Goal: Find specific page/section: Find specific page/section

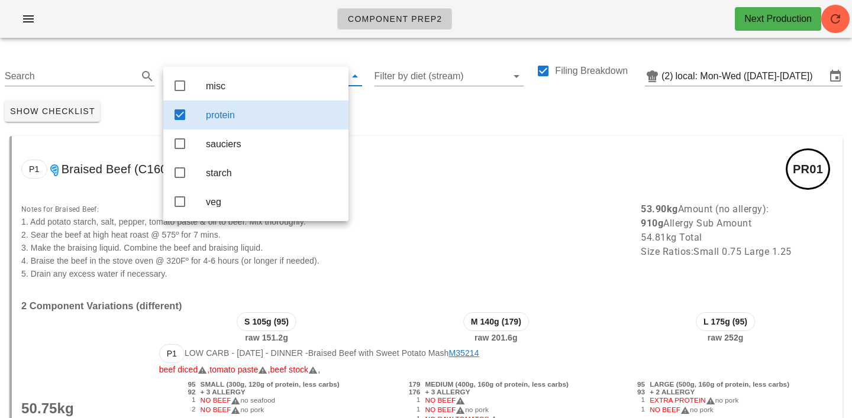
click at [386, 111] on div "Show Checklist" at bounding box center [426, 111] width 852 height 31
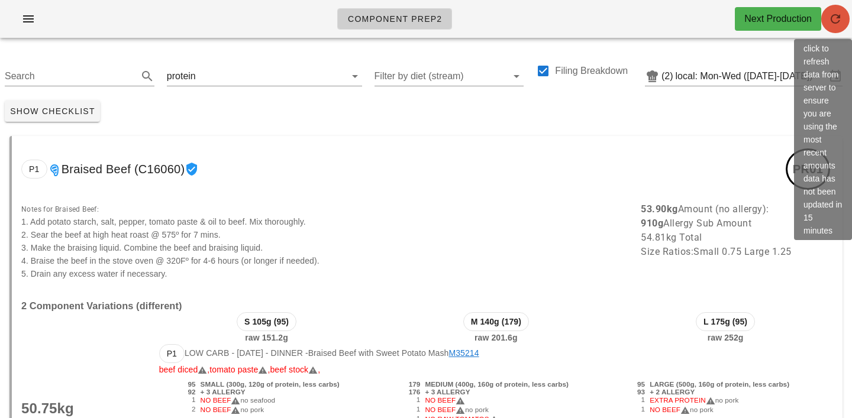
click at [847, 13] on span "button" at bounding box center [835, 19] width 28 height 14
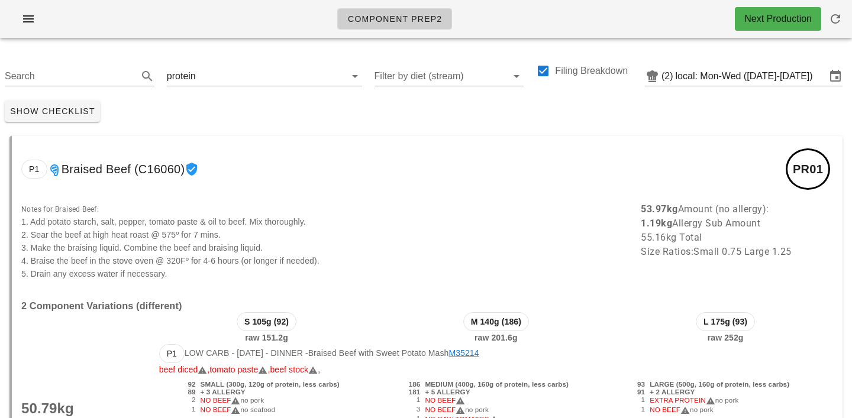
click at [382, 113] on div "Show Checklist" at bounding box center [426, 111] width 852 height 31
click at [201, 73] on input "text" at bounding box center [263, 76] width 131 height 19
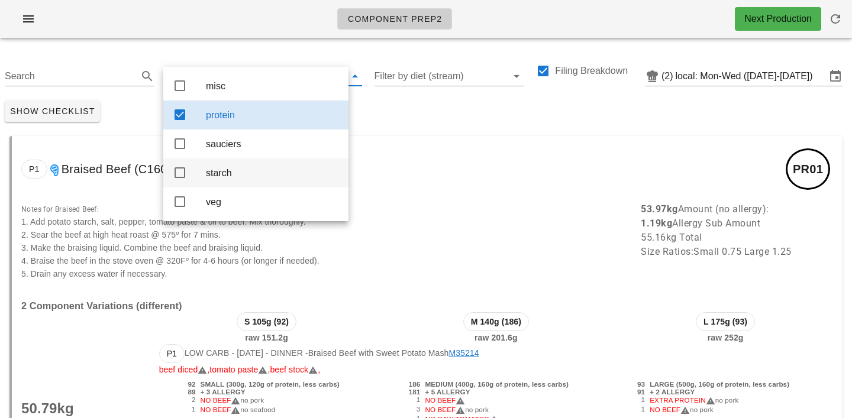
click at [225, 175] on div "starch" at bounding box center [272, 172] width 133 height 11
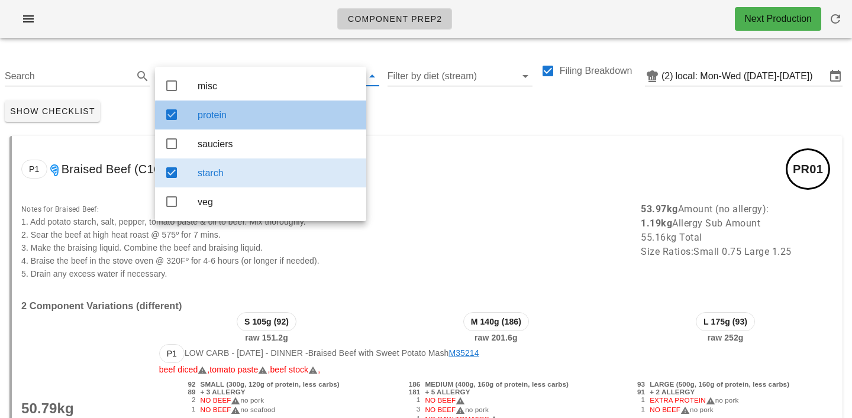
click at [231, 109] on div "protein" at bounding box center [277, 114] width 159 height 25
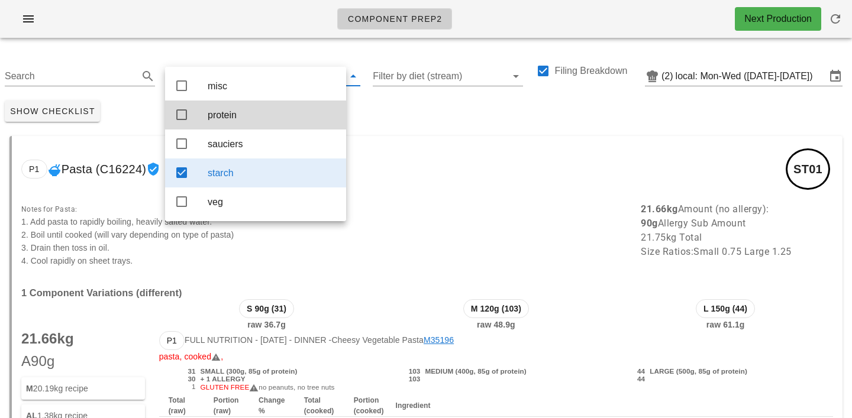
click at [424, 111] on div "Show Checklist" at bounding box center [426, 111] width 852 height 31
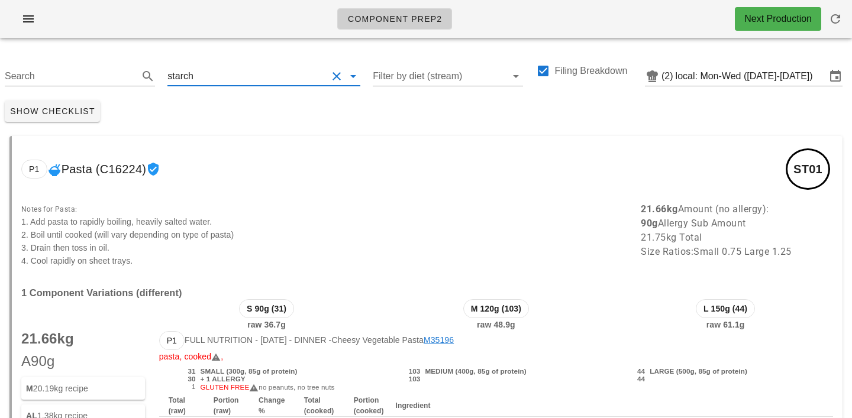
click at [196, 75] on input "text" at bounding box center [261, 76] width 131 height 19
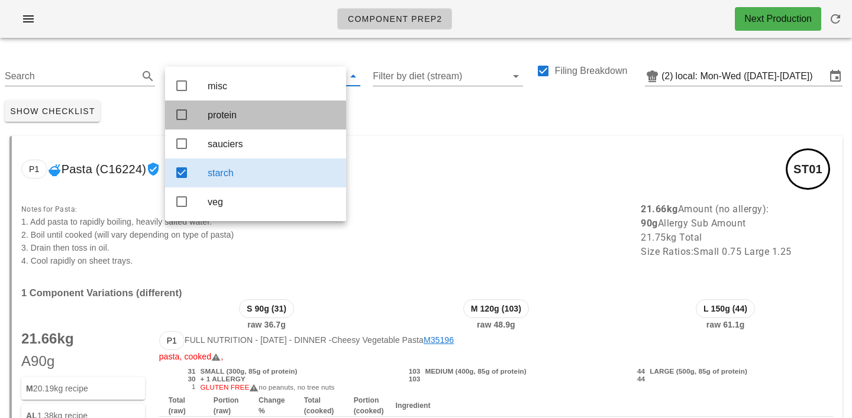
click at [213, 116] on div "protein" at bounding box center [272, 114] width 129 height 11
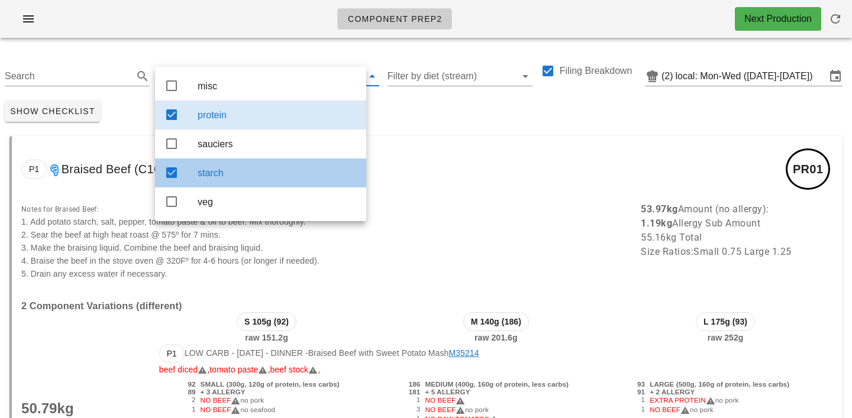
click at [229, 179] on div "starch" at bounding box center [277, 172] width 159 height 11
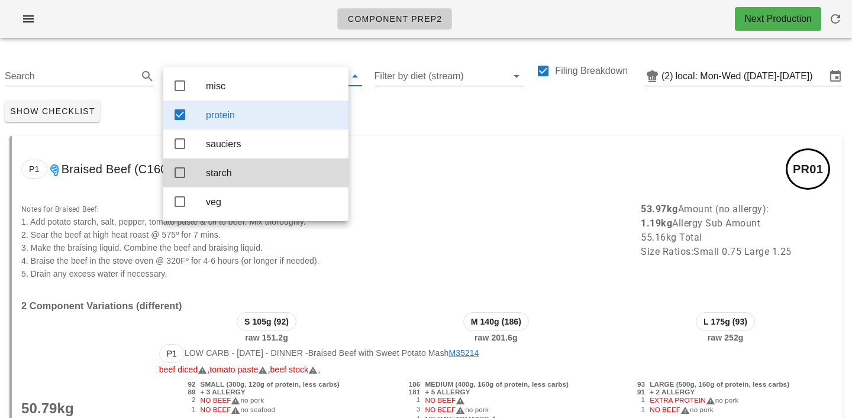
click at [428, 105] on div "Show Checklist" at bounding box center [426, 111] width 852 height 31
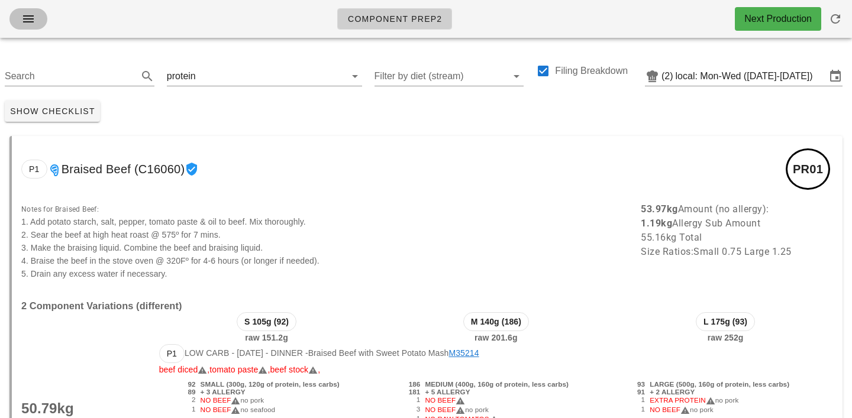
click at [32, 14] on icon "button" at bounding box center [28, 19] width 14 height 14
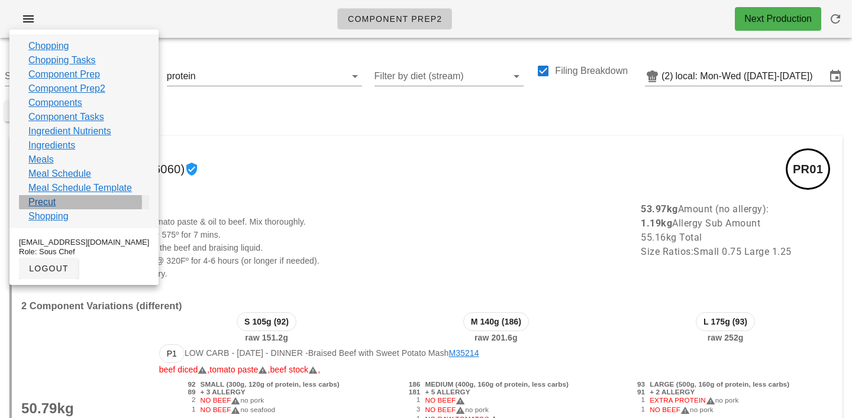
click at [51, 202] on link "Precut" at bounding box center [41, 202] width 27 height 14
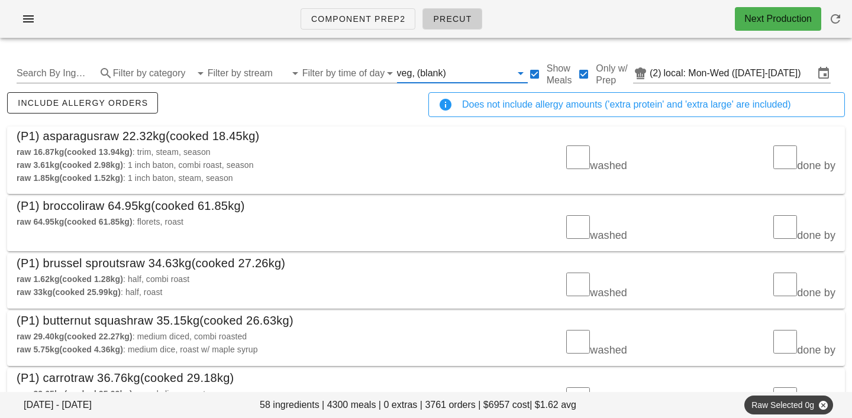
click at [449, 69] on input "text" at bounding box center [480, 73] width 63 height 19
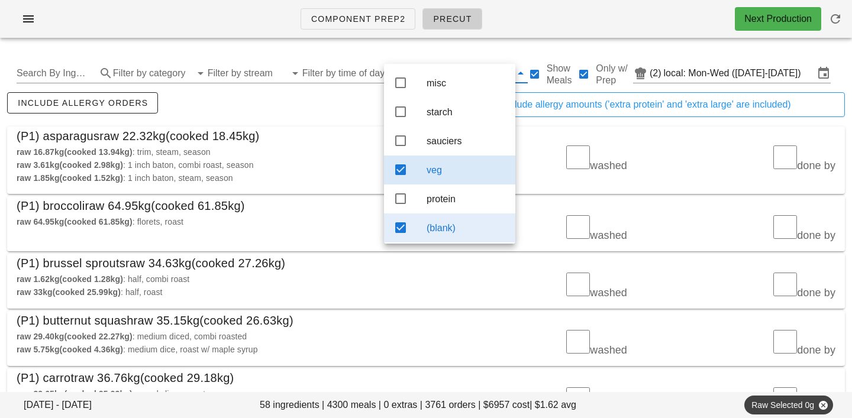
click at [447, 228] on div "(blank)" at bounding box center [466, 227] width 79 height 25
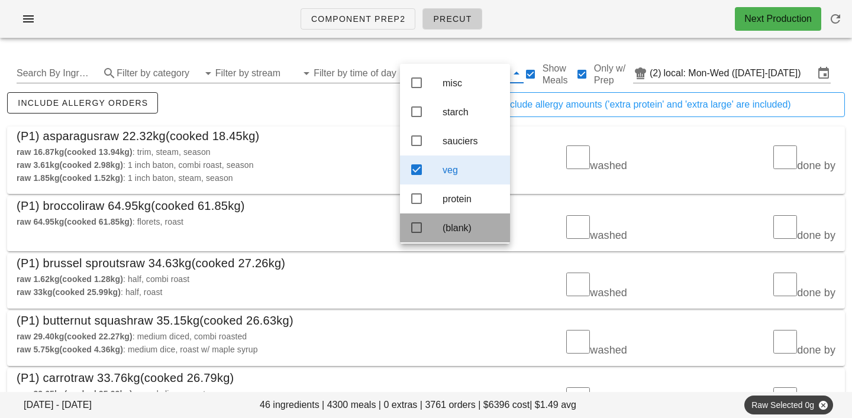
scroll to position [11, 0]
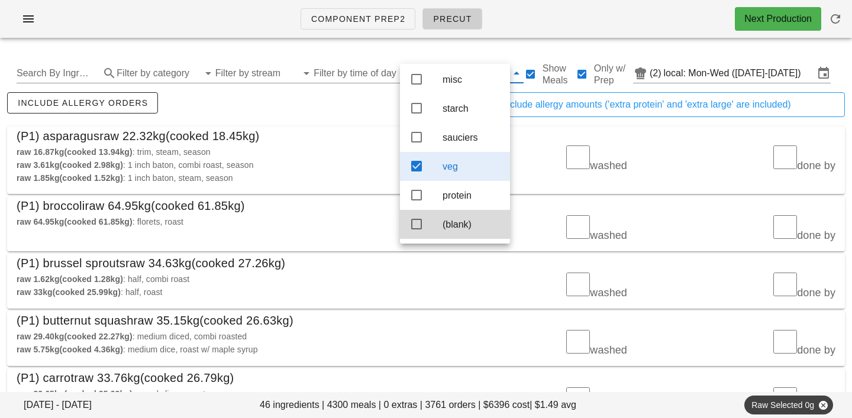
click at [369, 146] on div "raw 16.87kg (cooked 13.94kg) : trim, steam, season" at bounding box center [218, 152] width 402 height 13
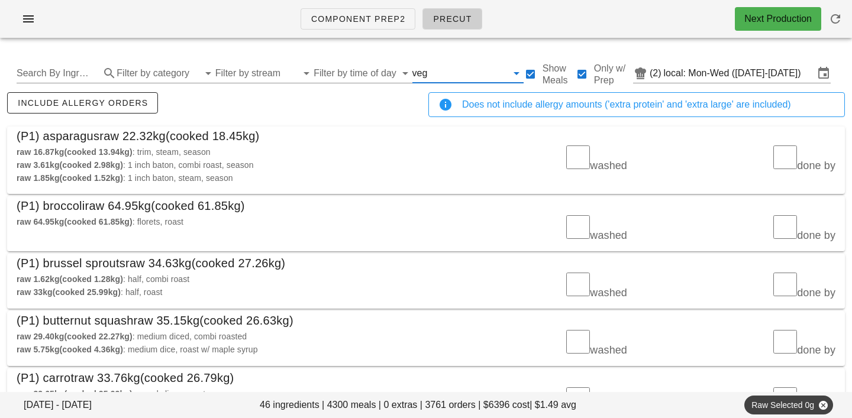
click at [434, 81] on input "text" at bounding box center [468, 73] width 77 height 19
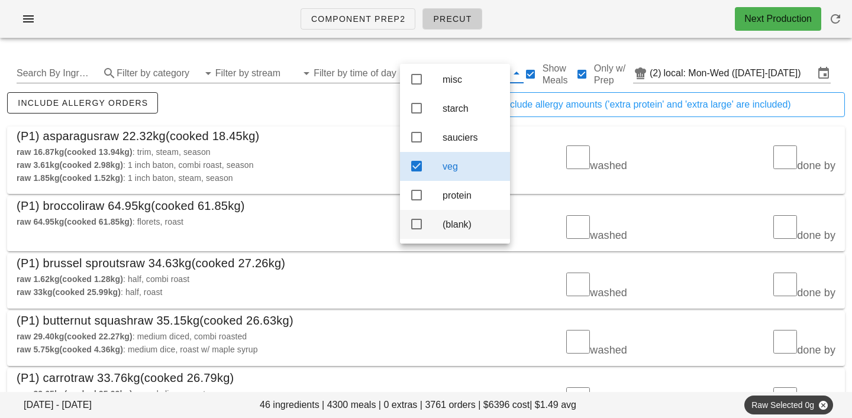
click at [434, 228] on div "(blank)" at bounding box center [455, 224] width 110 height 29
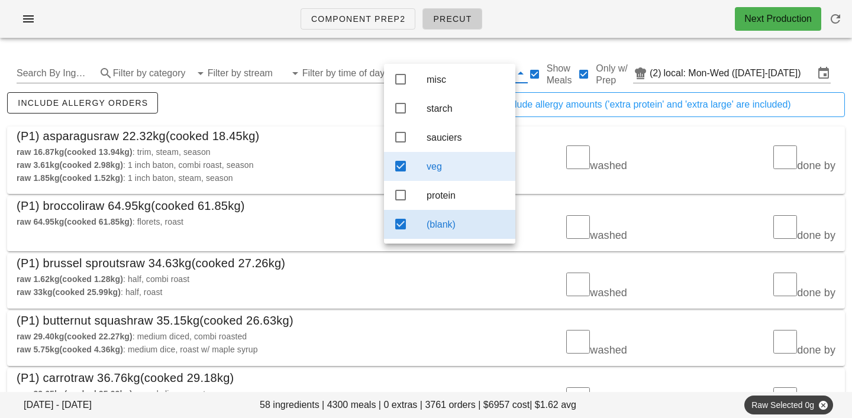
click at [445, 161] on div "veg" at bounding box center [466, 166] width 79 height 11
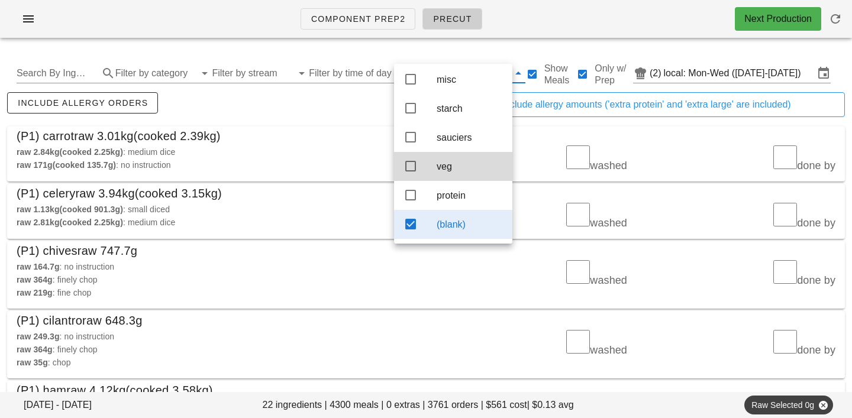
click at [315, 104] on div "include allergy orders" at bounding box center [215, 109] width 421 height 39
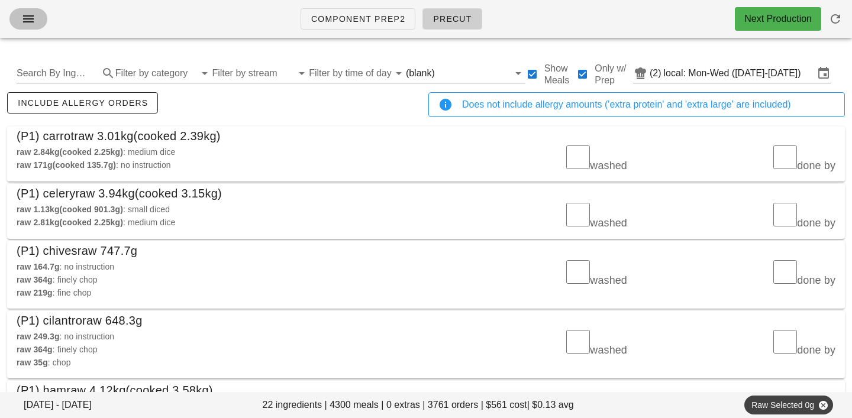
click at [28, 21] on icon "button" at bounding box center [28, 19] width 14 height 14
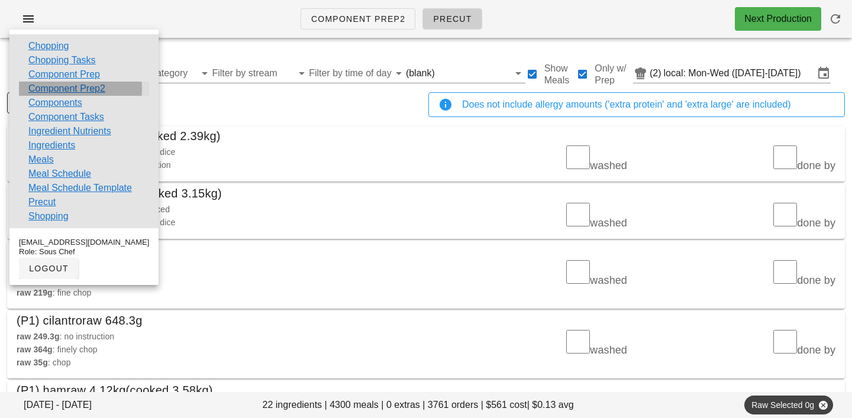
click at [48, 90] on link "Component Prep2" at bounding box center [66, 89] width 77 height 14
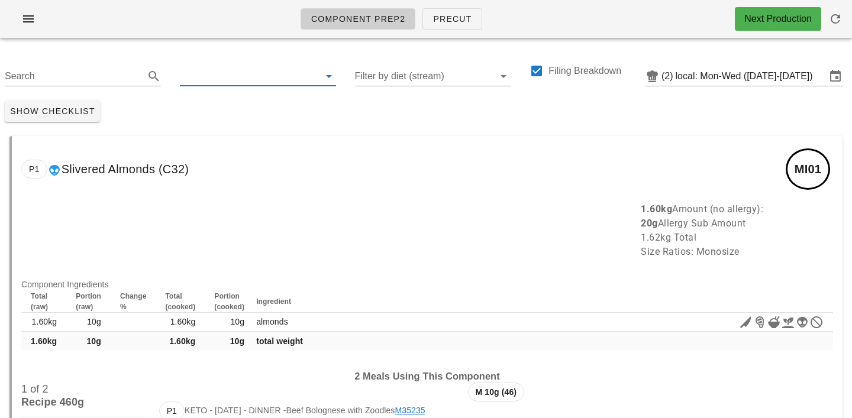
click at [205, 73] on input "text" at bounding box center [248, 76] width 137 height 19
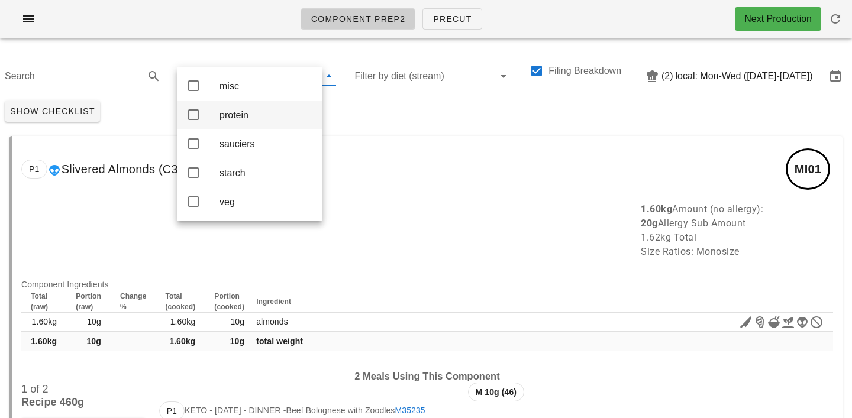
click at [225, 117] on div "protein" at bounding box center [266, 114] width 93 height 11
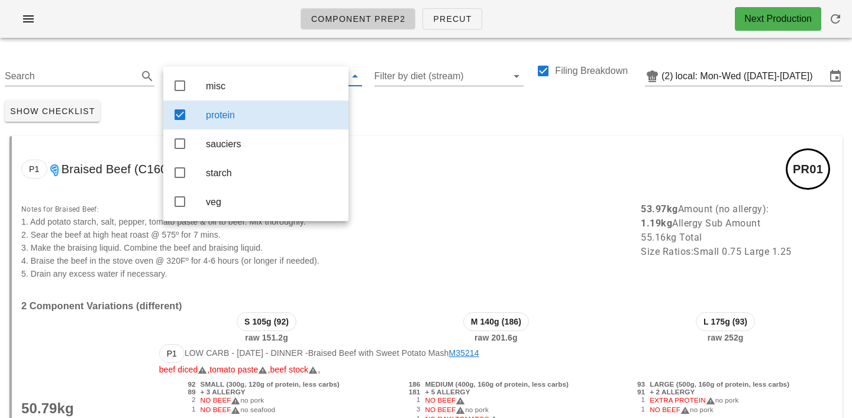
click at [389, 112] on div "Show Checklist" at bounding box center [426, 111] width 852 height 31
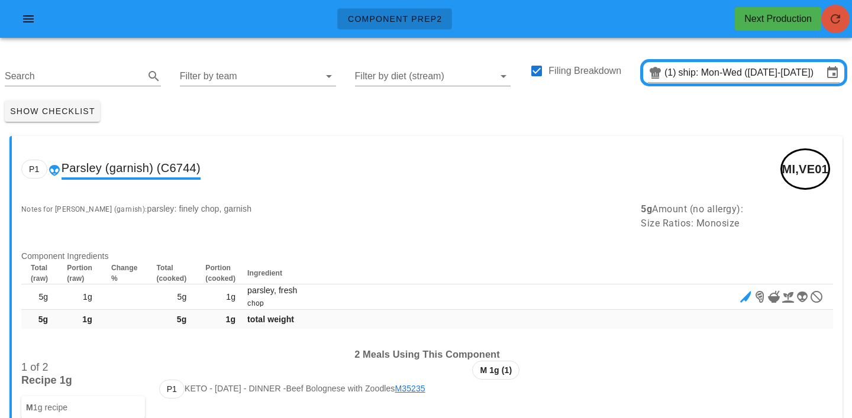
click at [836, 14] on icon "button" at bounding box center [835, 19] width 14 height 14
click at [20, 19] on span "button" at bounding box center [28, 19] width 19 height 14
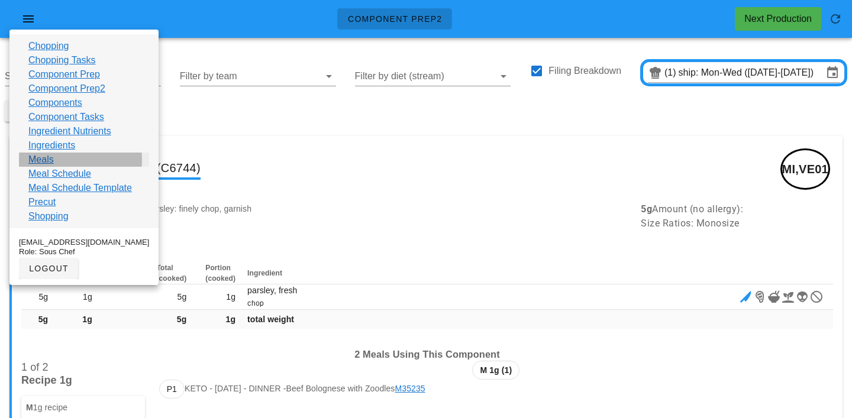
click at [39, 163] on link "Meals" at bounding box center [40, 160] width 25 height 14
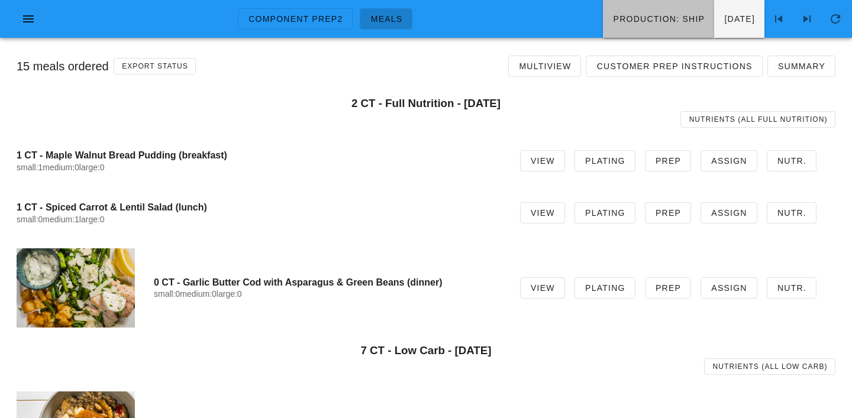
click at [612, 21] on span "Production: ship" at bounding box center [658, 18] width 92 height 9
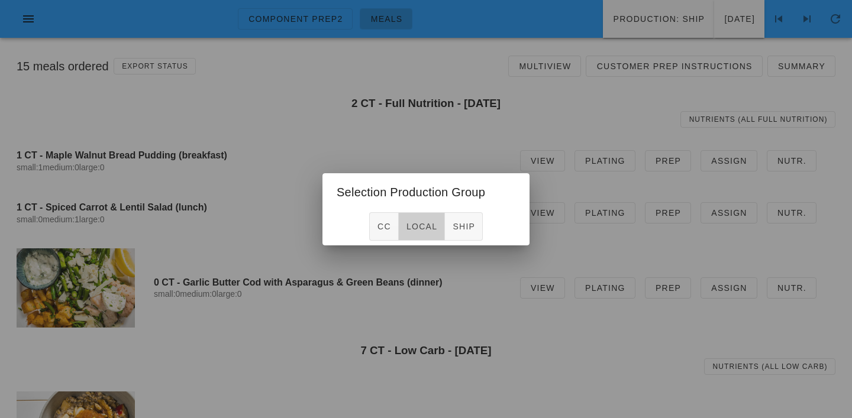
click at [422, 224] on span "local" at bounding box center [421, 226] width 31 height 9
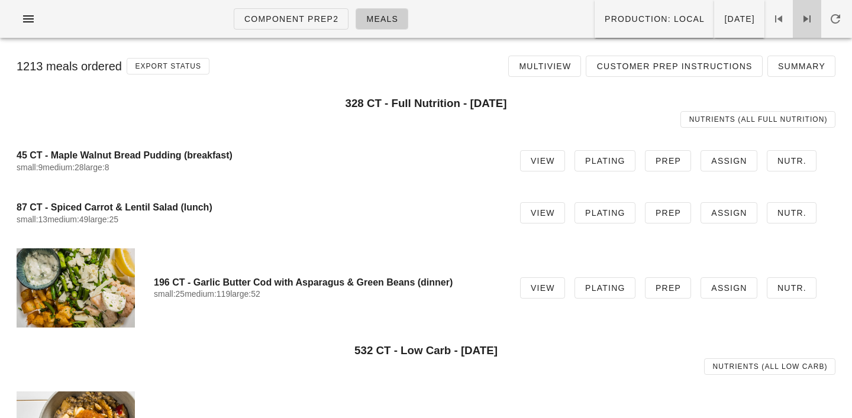
click at [811, 19] on icon at bounding box center [807, 19] width 14 height 14
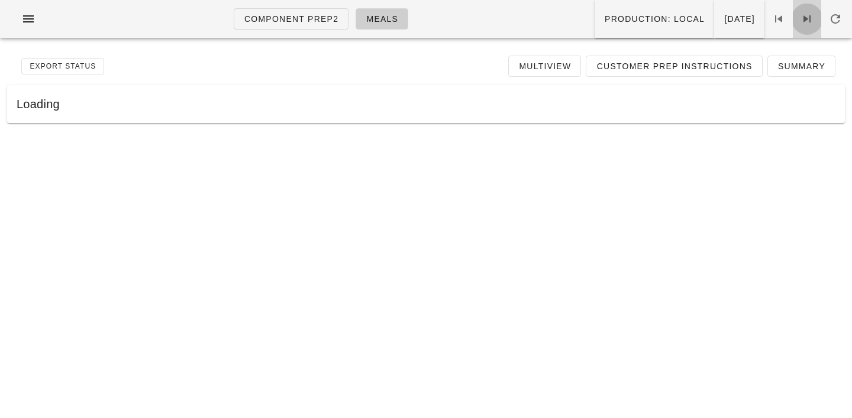
click at [811, 19] on icon at bounding box center [807, 19] width 14 height 14
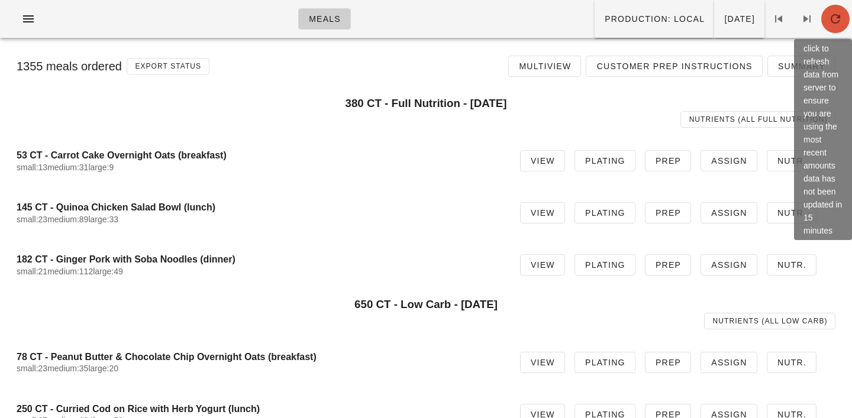
click at [843, 23] on span "button" at bounding box center [835, 19] width 28 height 14
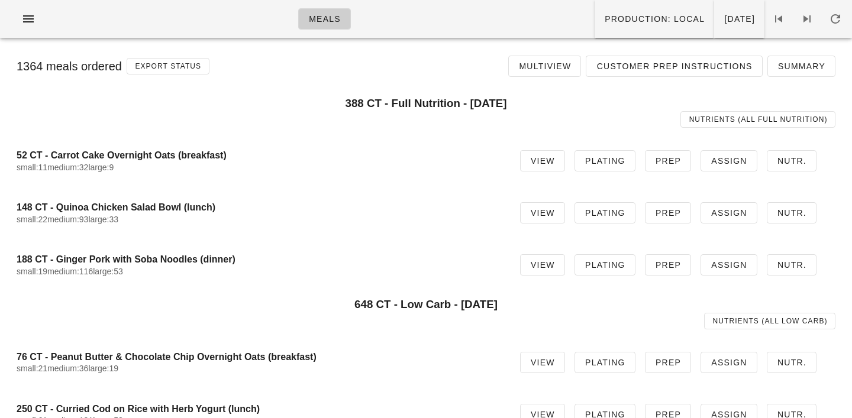
click at [376, 197] on div "148 CT - Quinoa Chicken Salad Bowl (lunch) small:22 medium:93 large:33" at bounding box center [259, 213] width 485 height 37
click at [28, 19] on icon "button" at bounding box center [28, 19] width 14 height 14
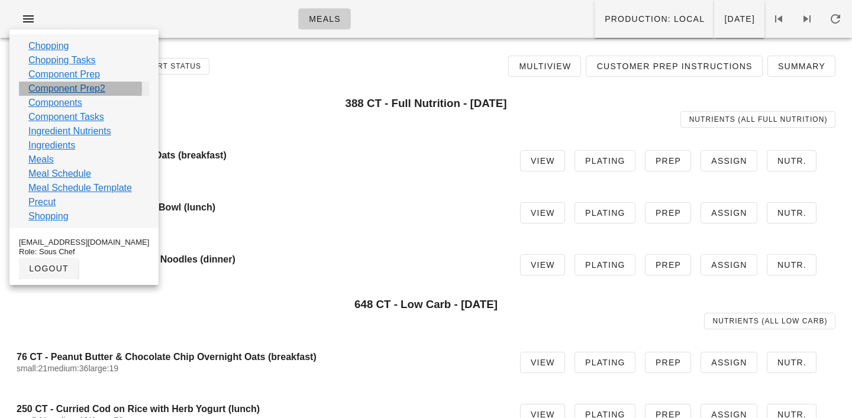
click at [47, 92] on link "Component Prep2" at bounding box center [66, 89] width 77 height 14
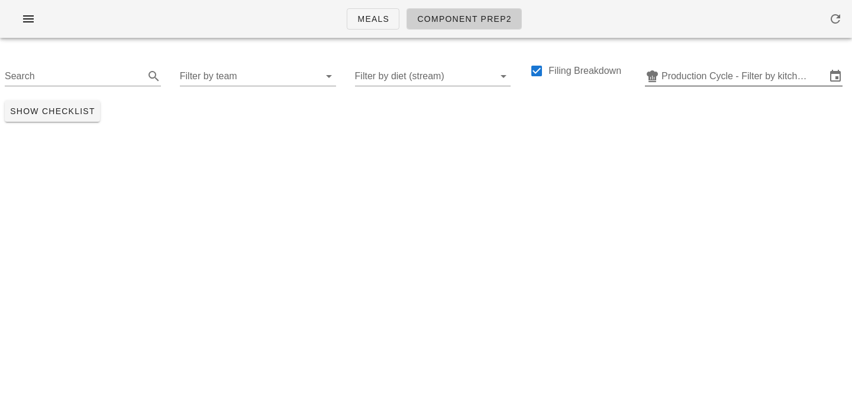
click at [683, 85] on div "Production Cycle - Filter by kitchen production schedules" at bounding box center [744, 76] width 198 height 19
click at [697, 78] on input "text" at bounding box center [744, 76] width 165 height 19
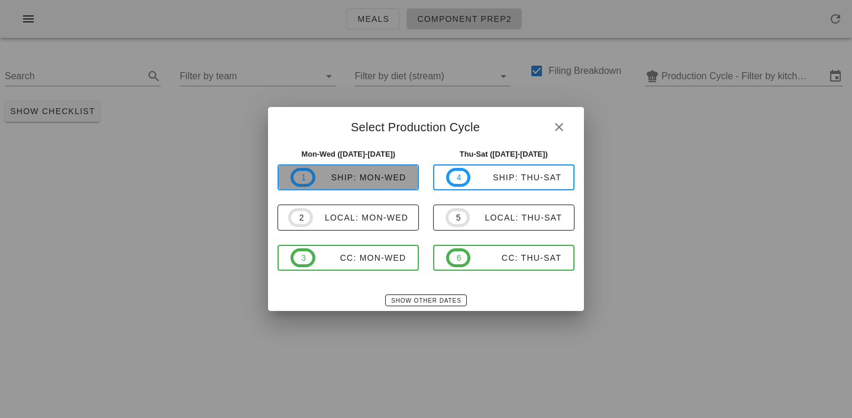
click at [383, 175] on div "ship: Mon-Wed" at bounding box center [360, 177] width 91 height 9
type input "ship: Mon-Wed (Aug 25-Aug 27)"
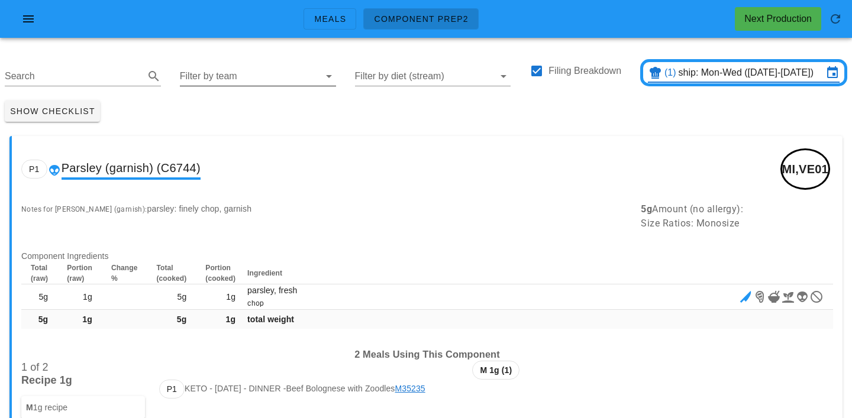
click at [199, 78] on input "Filter by team" at bounding box center [248, 76] width 137 height 19
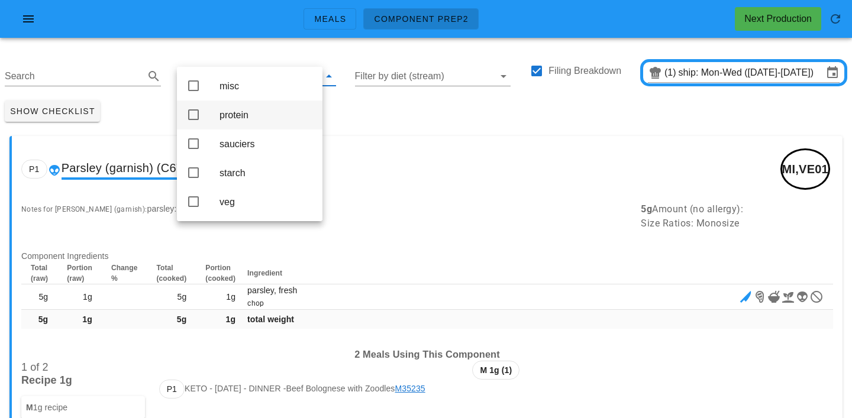
click at [225, 114] on div "protein" at bounding box center [266, 114] width 93 height 11
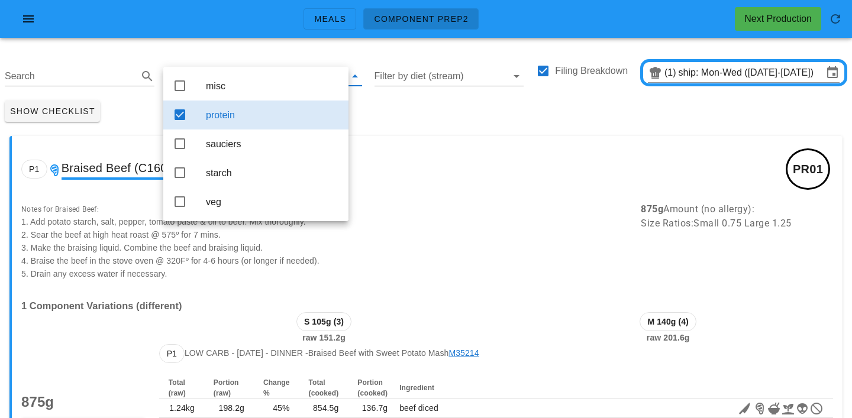
click at [378, 108] on div "Show Checklist" at bounding box center [426, 111] width 852 height 31
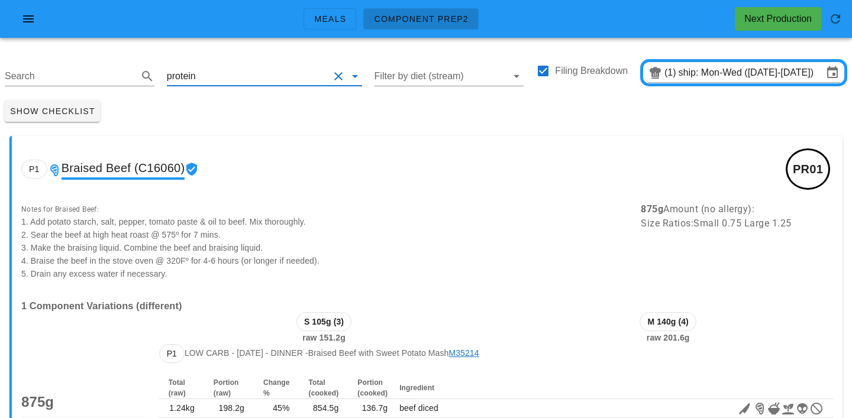
click at [211, 72] on input "text" at bounding box center [263, 76] width 131 height 19
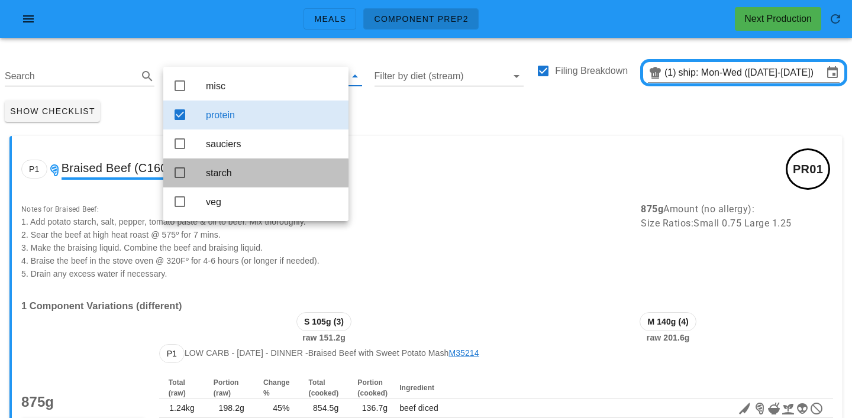
click at [207, 169] on div "starch" at bounding box center [272, 172] width 133 height 25
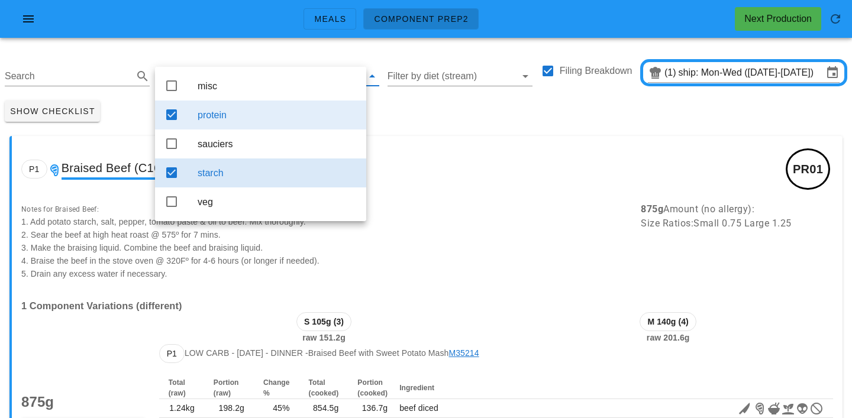
click at [219, 113] on div "protein" at bounding box center [277, 114] width 159 height 11
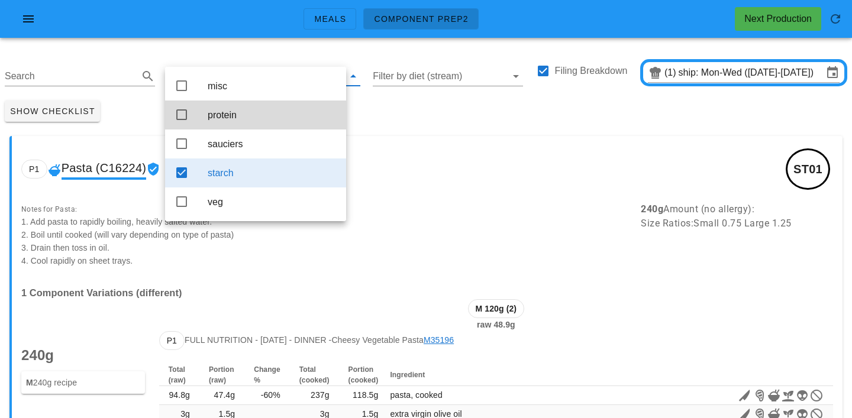
click at [383, 136] on div "P1 Pasta (C16224) ST01" at bounding box center [427, 169] width 831 height 66
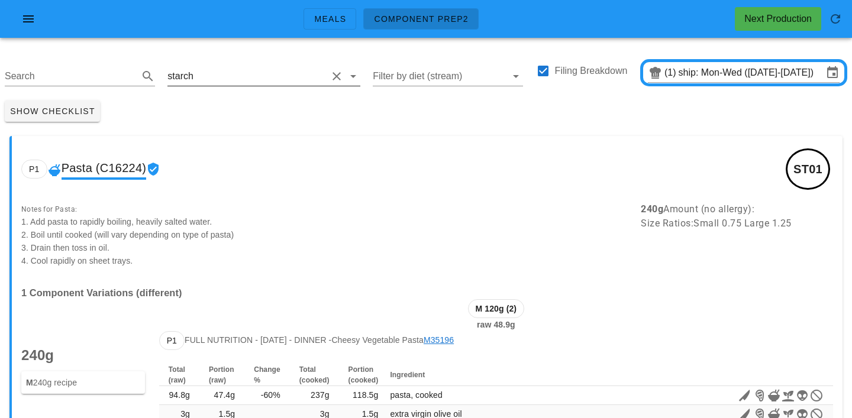
click at [231, 62] on div "starch" at bounding box center [263, 73] width 192 height 26
click at [217, 76] on input "text" at bounding box center [261, 76] width 131 height 19
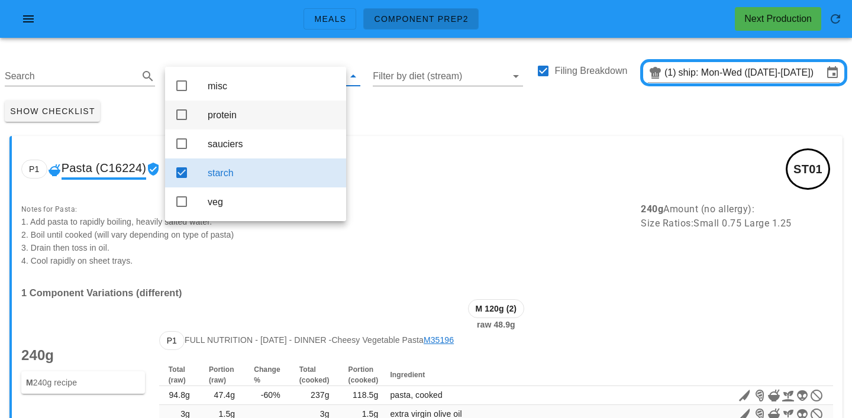
click at [221, 118] on div "protein" at bounding box center [272, 114] width 129 height 11
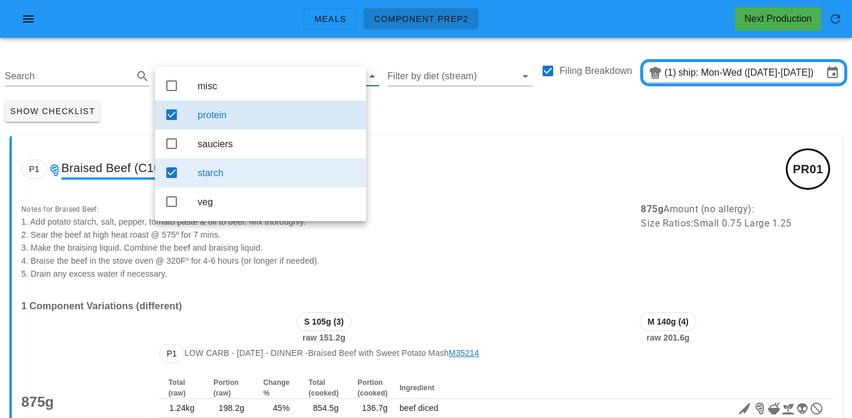
click at [229, 176] on div "starch" at bounding box center [277, 172] width 159 height 11
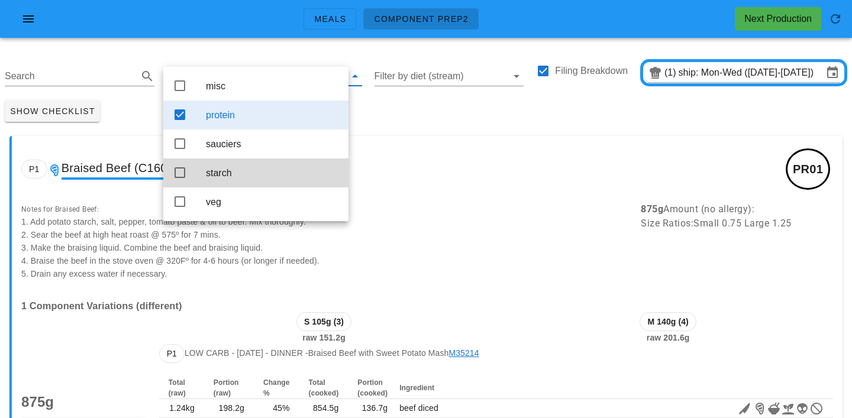
click at [406, 109] on div "Show Checklist" at bounding box center [426, 111] width 852 height 31
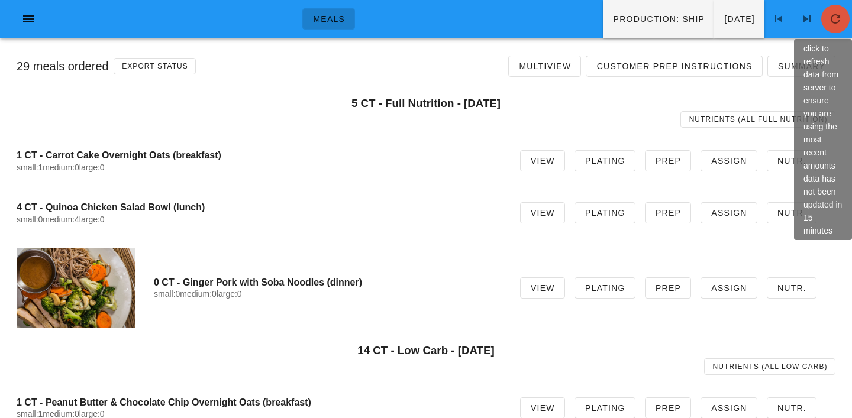
click at [828, 20] on icon "button" at bounding box center [835, 19] width 14 height 14
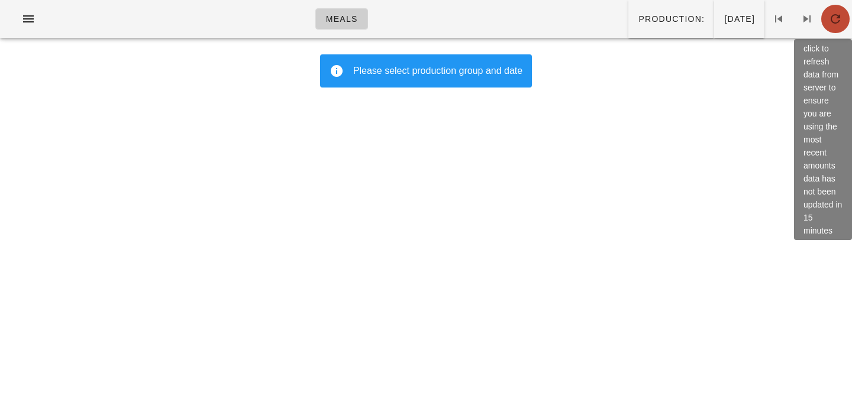
click at [840, 22] on icon "button" at bounding box center [835, 19] width 14 height 14
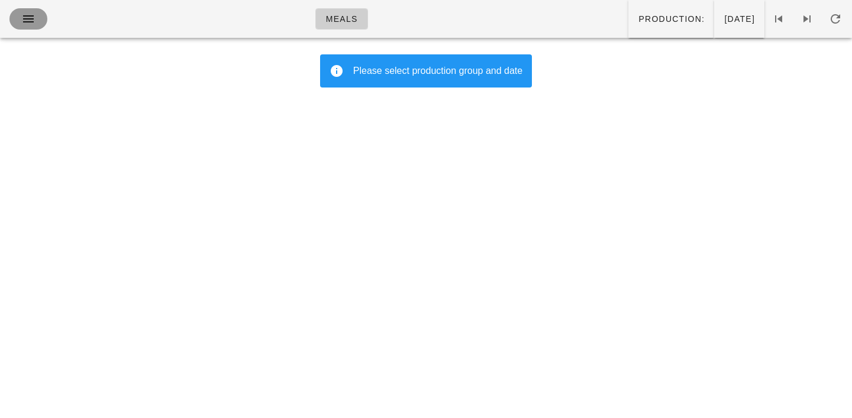
click at [36, 18] on span "button" at bounding box center [28, 19] width 19 height 14
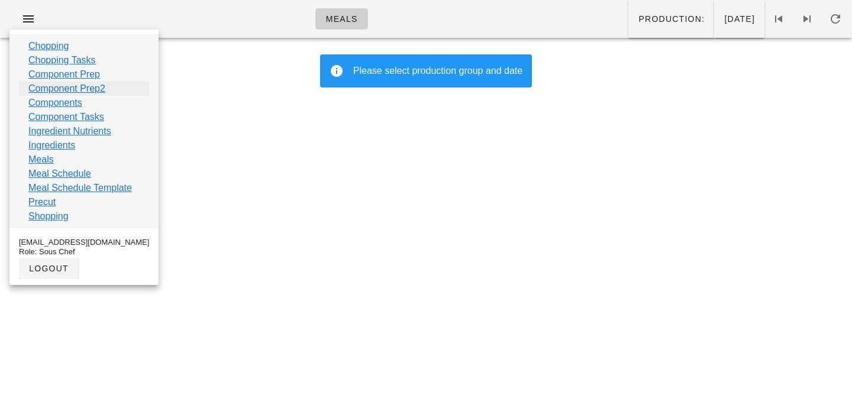
click at [54, 88] on link "Component Prep2" at bounding box center [66, 89] width 77 height 14
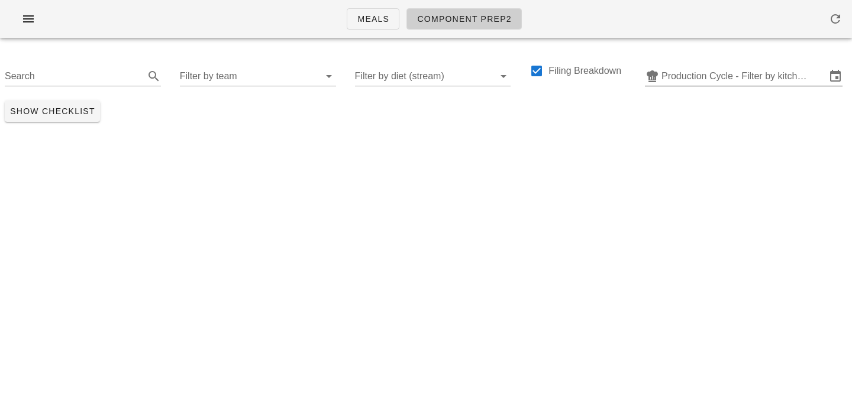
click at [695, 74] on input "Production Cycle - Filter by kitchen production schedules" at bounding box center [744, 76] width 165 height 19
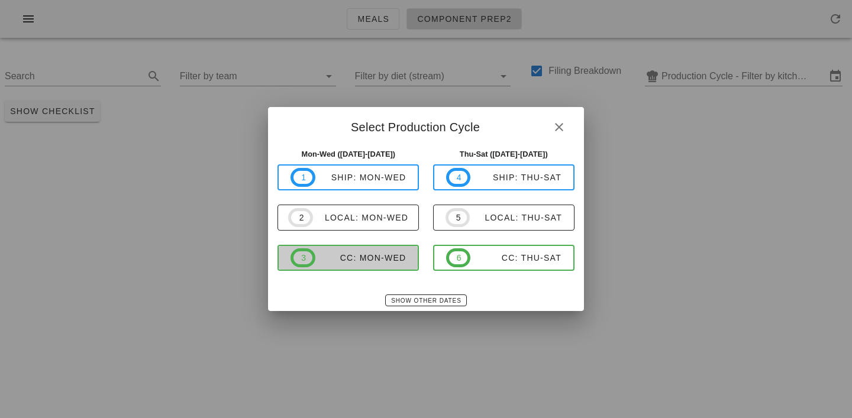
click at [363, 250] on span "3 CC: Mon-Wed" at bounding box center [348, 258] width 115 height 19
type input "CC: Mon-Wed ([DATE]-[DATE])"
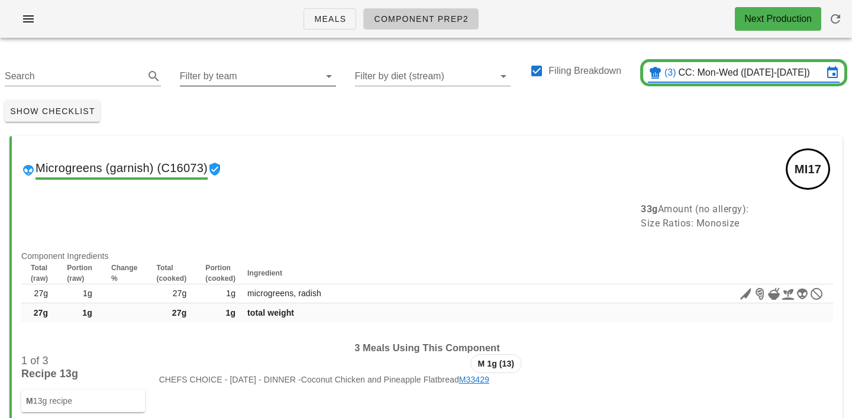
click at [206, 79] on input "Filter by team" at bounding box center [248, 76] width 137 height 19
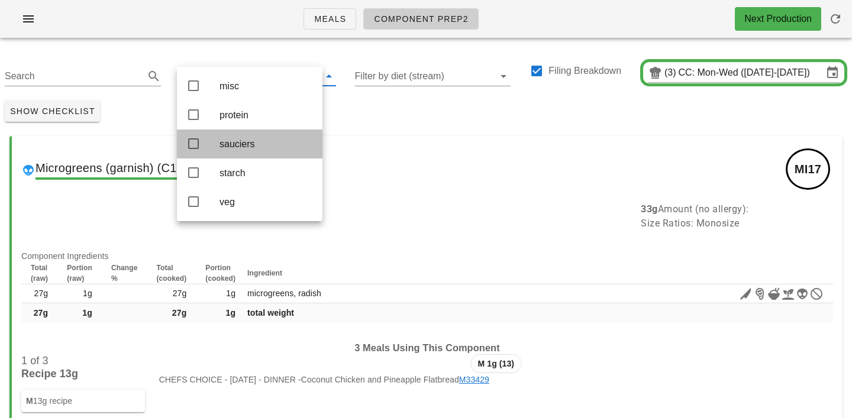
click at [233, 141] on div "sauciers" at bounding box center [266, 143] width 93 height 11
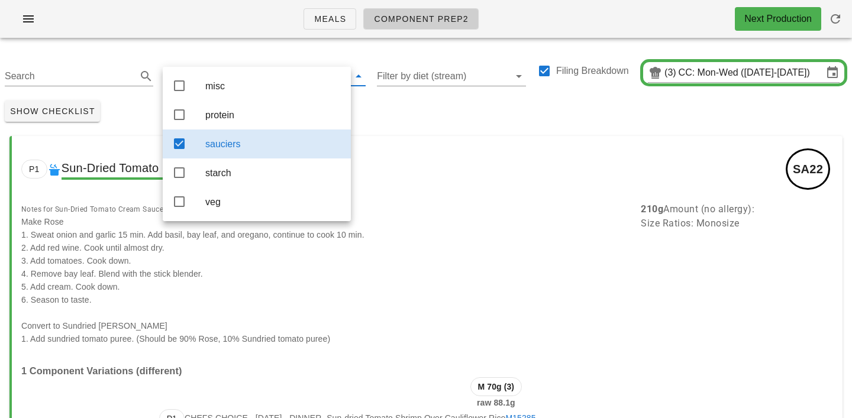
click at [431, 112] on div "Show Checklist" at bounding box center [426, 111] width 852 height 31
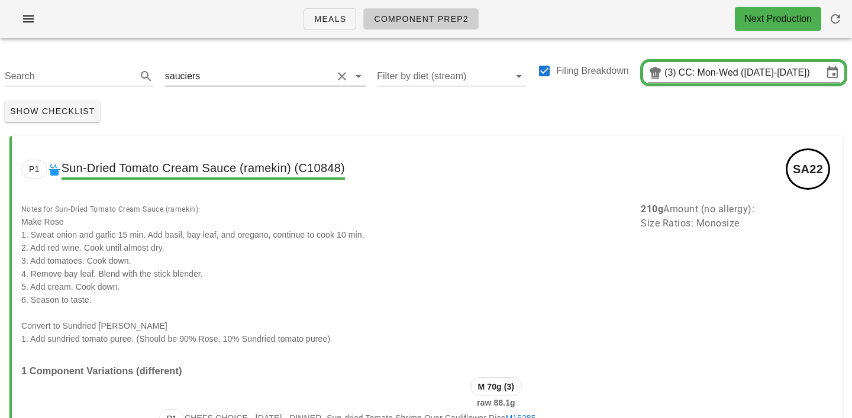
click at [215, 82] on input "text" at bounding box center [267, 76] width 130 height 19
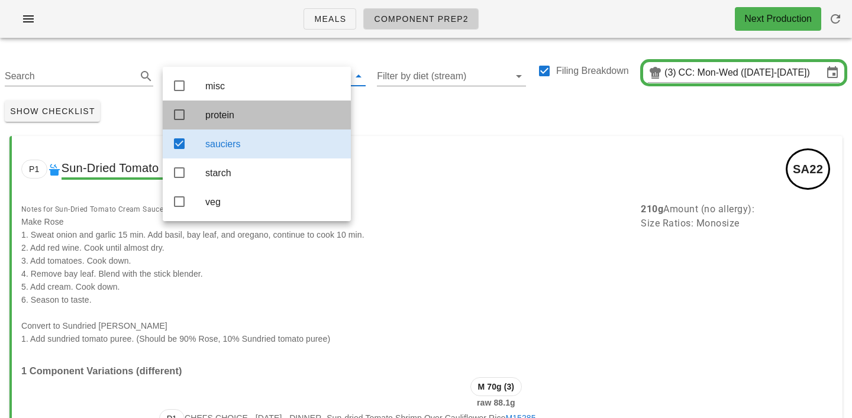
click at [225, 111] on div "protein" at bounding box center [273, 114] width 136 height 11
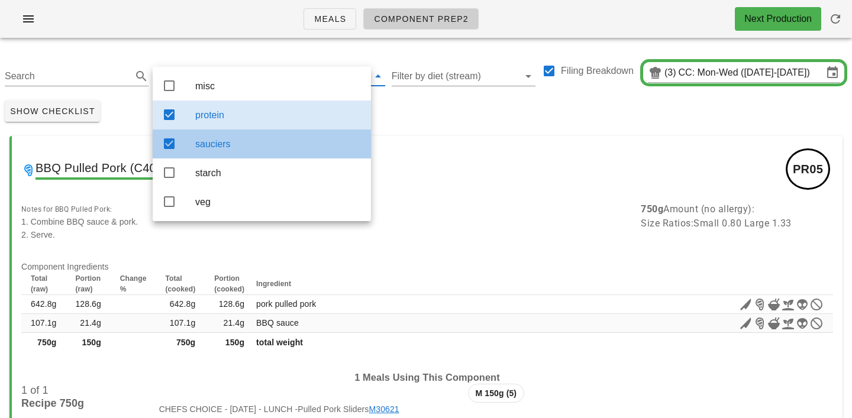
click at [233, 144] on div "sauciers" at bounding box center [278, 143] width 166 height 11
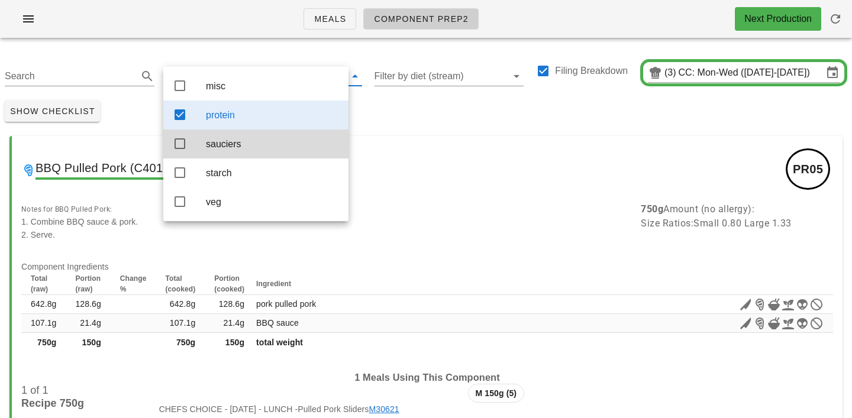
click at [416, 104] on div "Show Checklist" at bounding box center [426, 111] width 852 height 31
